Goal: Check status: Check status

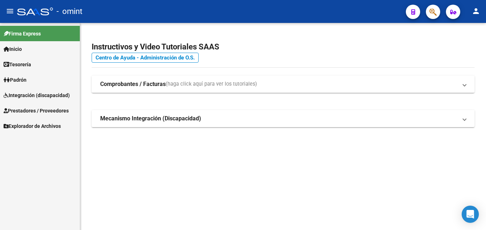
click at [46, 111] on span "Prestadores / Proveedores" at bounding box center [36, 111] width 65 height 8
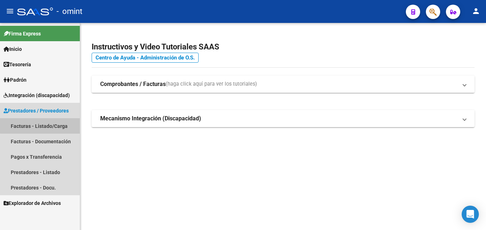
click at [50, 123] on link "Facturas - Listado/Carga" at bounding box center [40, 125] width 80 height 15
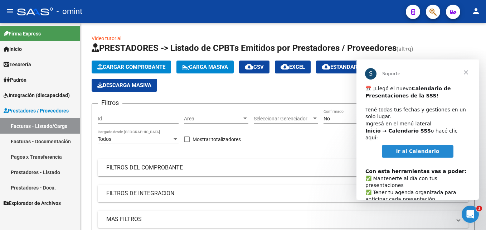
click at [466, 74] on span "Cerrar" at bounding box center [466, 72] width 26 height 26
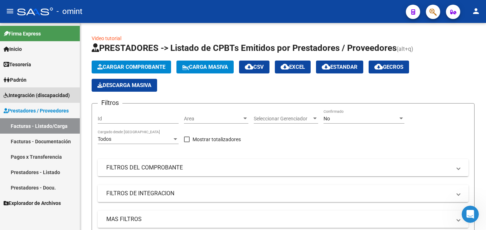
click at [30, 96] on span "Integración (discapacidad)" at bounding box center [37, 95] width 66 height 8
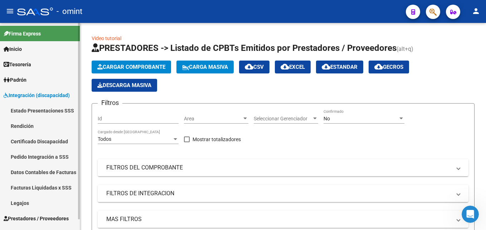
click at [52, 187] on link "Facturas Liquidadas x SSS" at bounding box center [40, 187] width 80 height 15
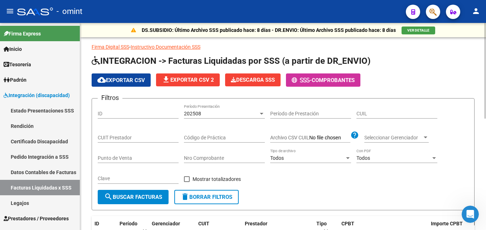
click at [294, 115] on input "Período de Prestación" at bounding box center [310, 114] width 81 height 6
click at [386, 117] on div "CUIL" at bounding box center [397, 111] width 81 height 14
click at [386, 115] on input "CUIL" at bounding box center [397, 114] width 81 height 6
paste input "27-56810061-7"
type input "27-56810061-7"
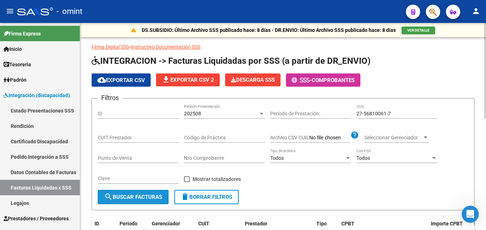
click at [130, 195] on span "search Buscar Facturas" at bounding box center [133, 197] width 58 height 6
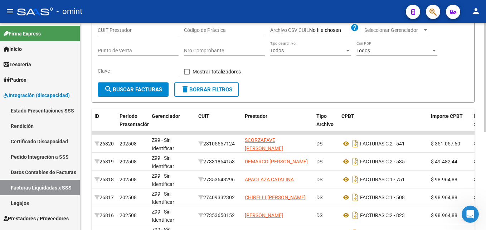
scroll to position [143, 0]
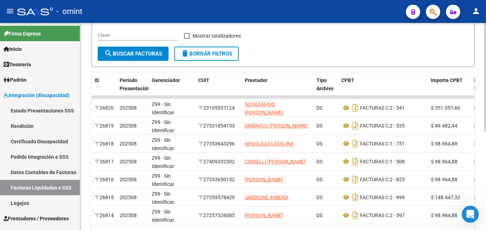
click at [478, 55] on div "DS.SUBSIDIO: Último Archivo SSS publicado hace: 8 días - DR.ENVIO: Último Archi…" at bounding box center [283, 74] width 406 height 388
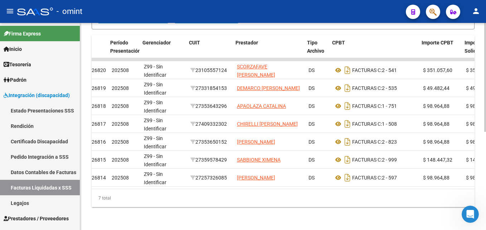
scroll to position [0, 0]
